Goal: Task Accomplishment & Management: Complete application form

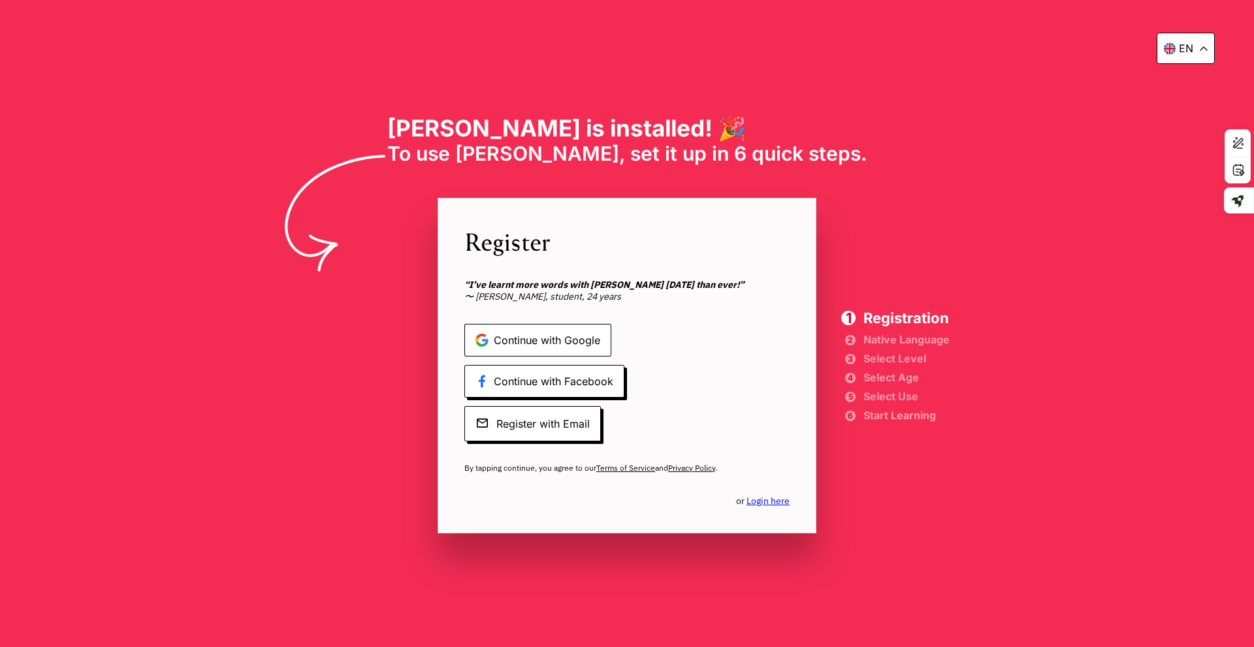
click at [520, 343] on span "Continue with Google" at bounding box center [537, 340] width 147 height 33
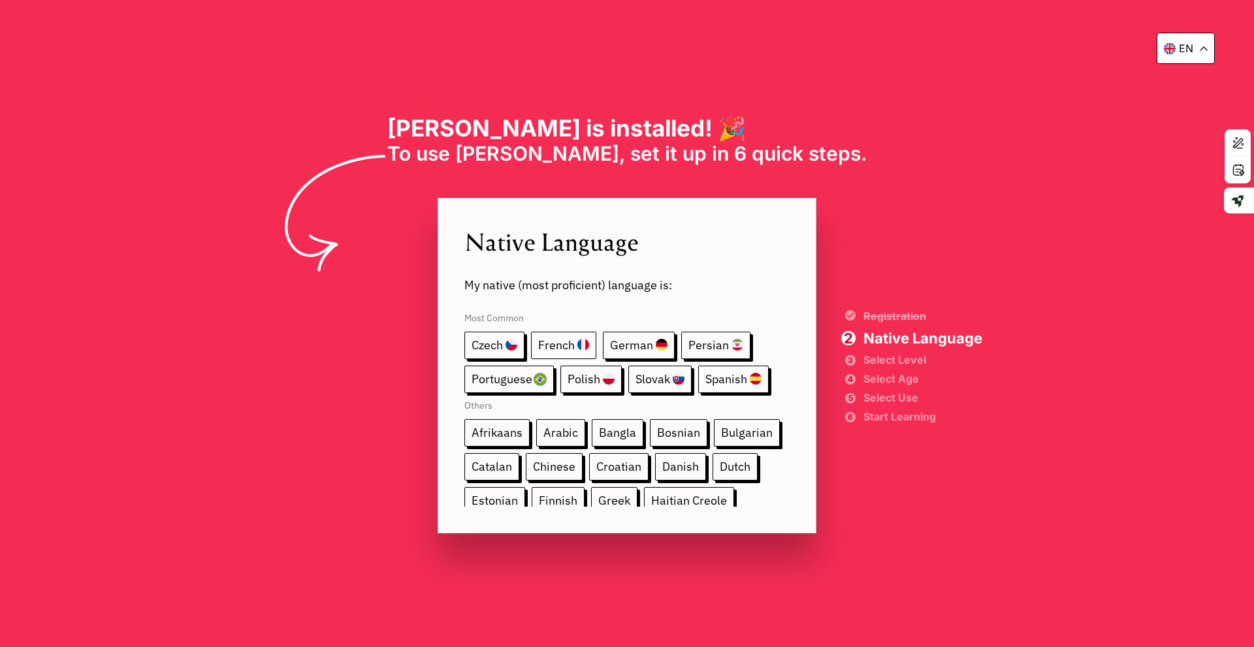
click at [574, 352] on span "French" at bounding box center [563, 345] width 65 height 27
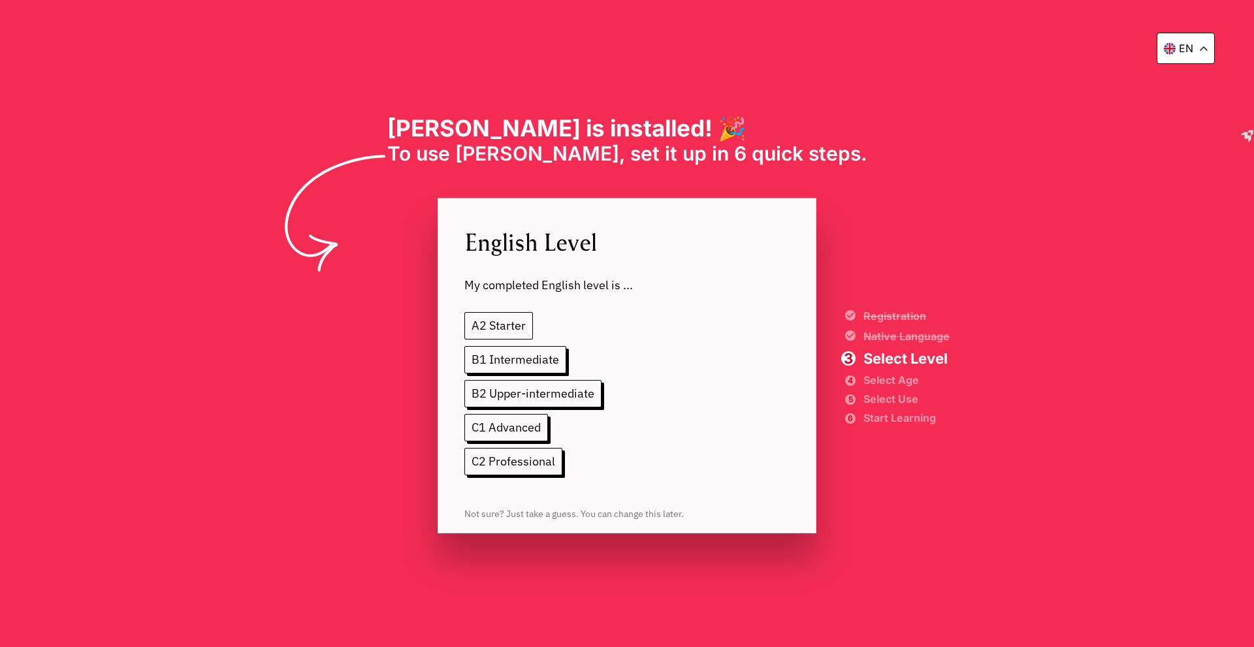
click at [513, 318] on span "A2 Starter" at bounding box center [498, 325] width 69 height 27
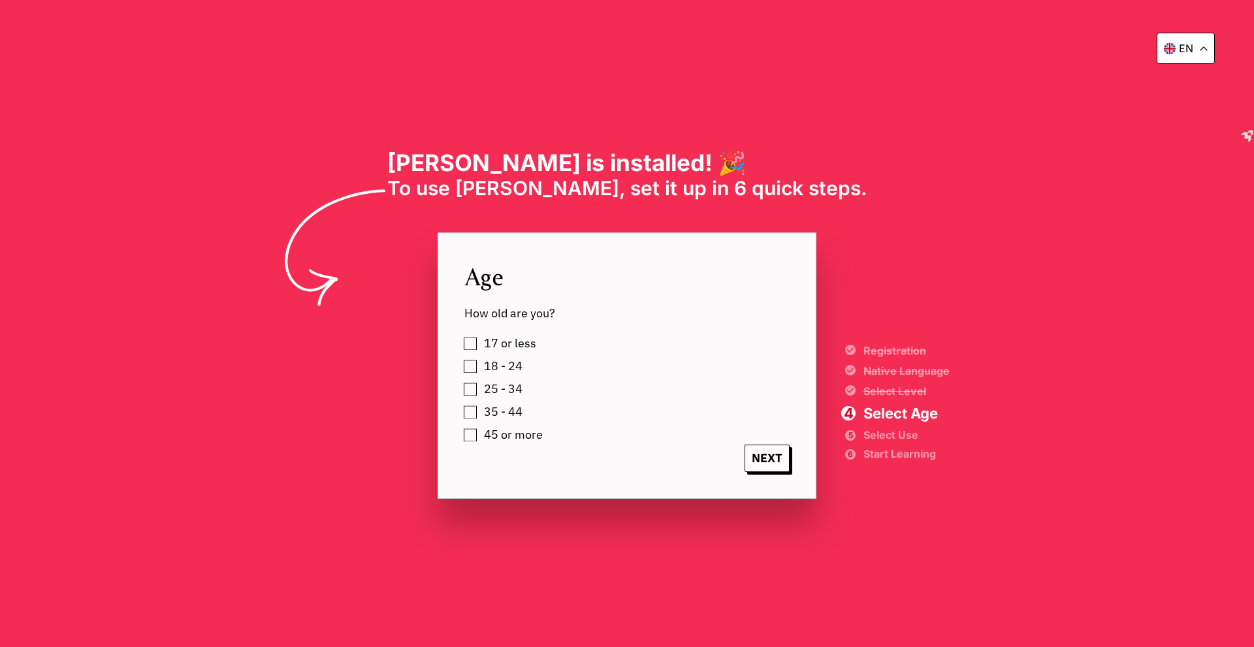
click at [480, 368] on label "18 - 24" at bounding box center [501, 367] width 43 height 20
click at [755, 459] on span "NEXT" at bounding box center [767, 458] width 45 height 27
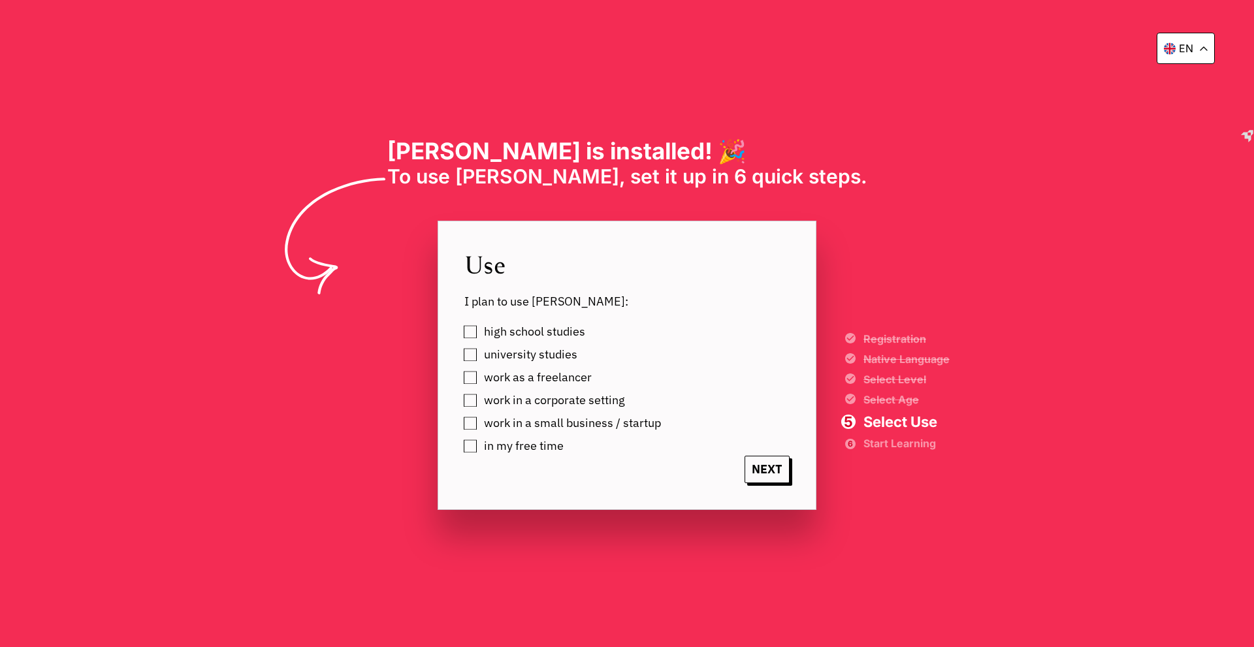
click at [480, 357] on label "university studies" at bounding box center [529, 355] width 98 height 20
click at [761, 469] on span "NEXT" at bounding box center [767, 469] width 45 height 27
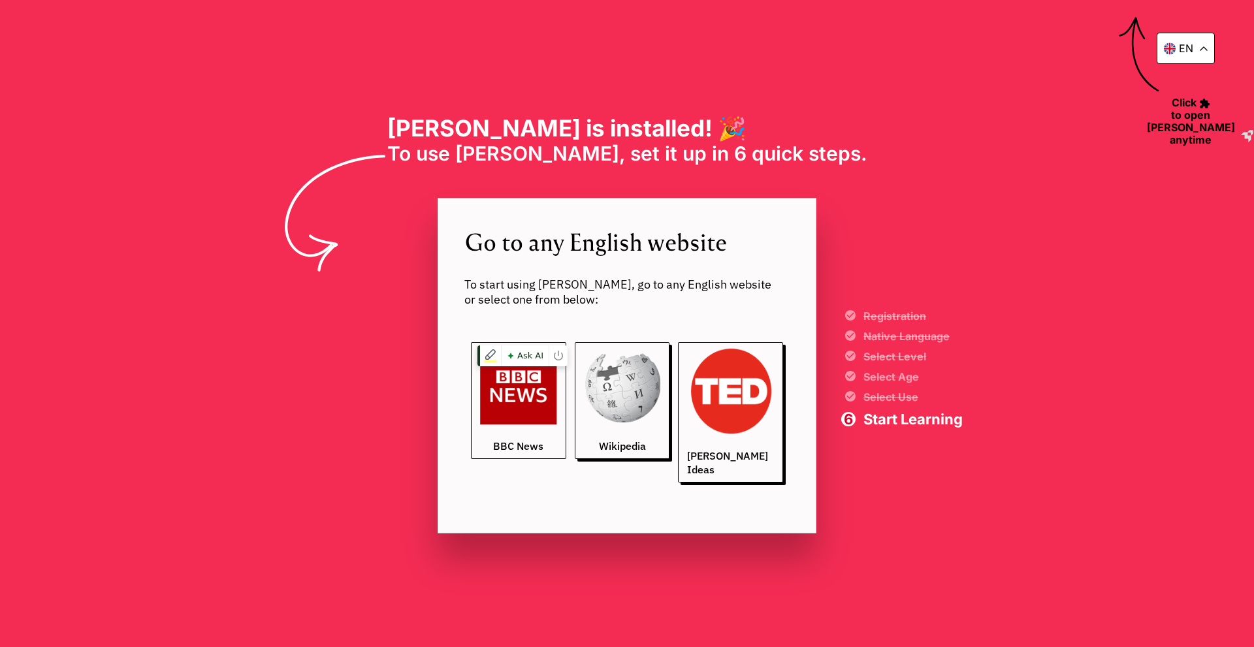
click at [513, 419] on img at bounding box center [518, 386] width 77 height 77
